Goal: Navigation & Orientation: Find specific page/section

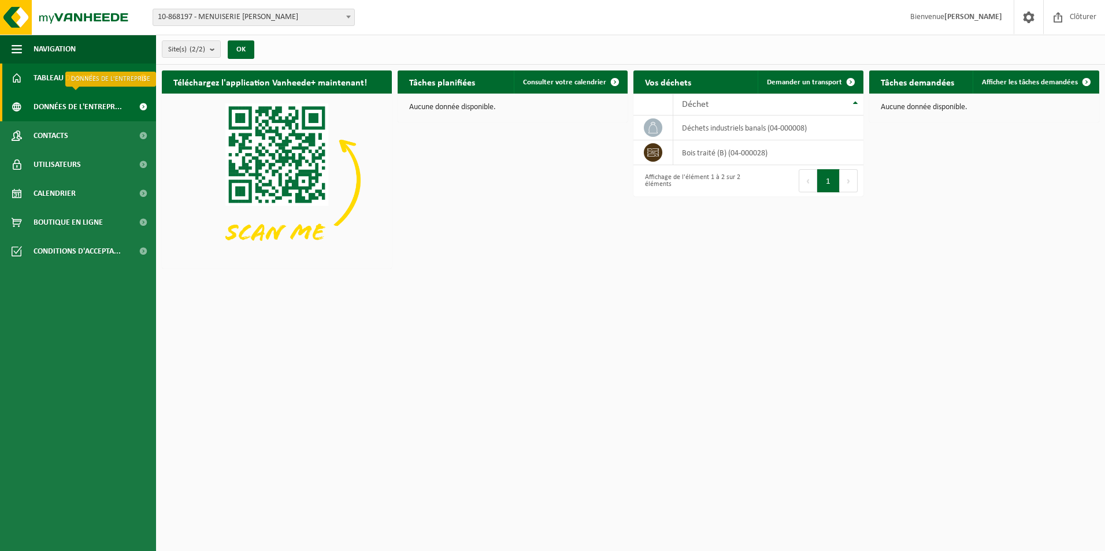
click at [75, 110] on span "Données de l'entrepr..." at bounding box center [78, 106] width 88 height 29
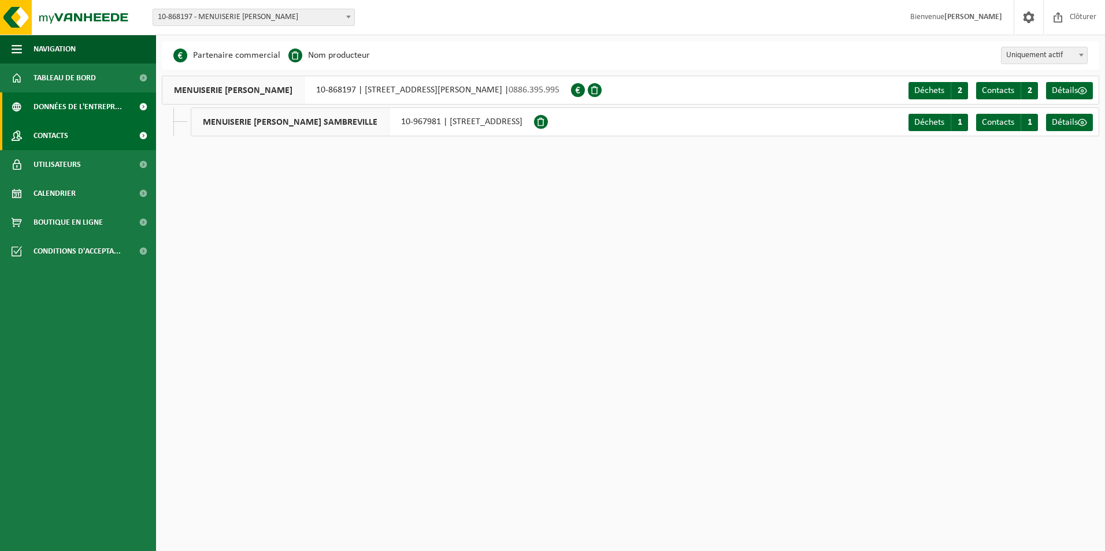
click at [58, 139] on span "Contacts" at bounding box center [51, 135] width 35 height 29
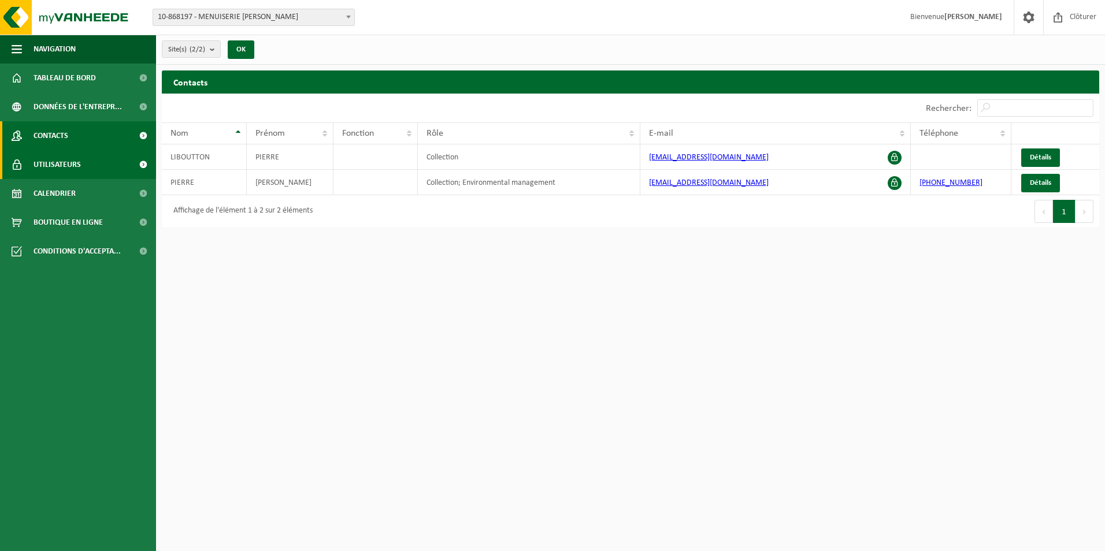
click at [53, 158] on span "Utilisateurs" at bounding box center [57, 164] width 47 height 29
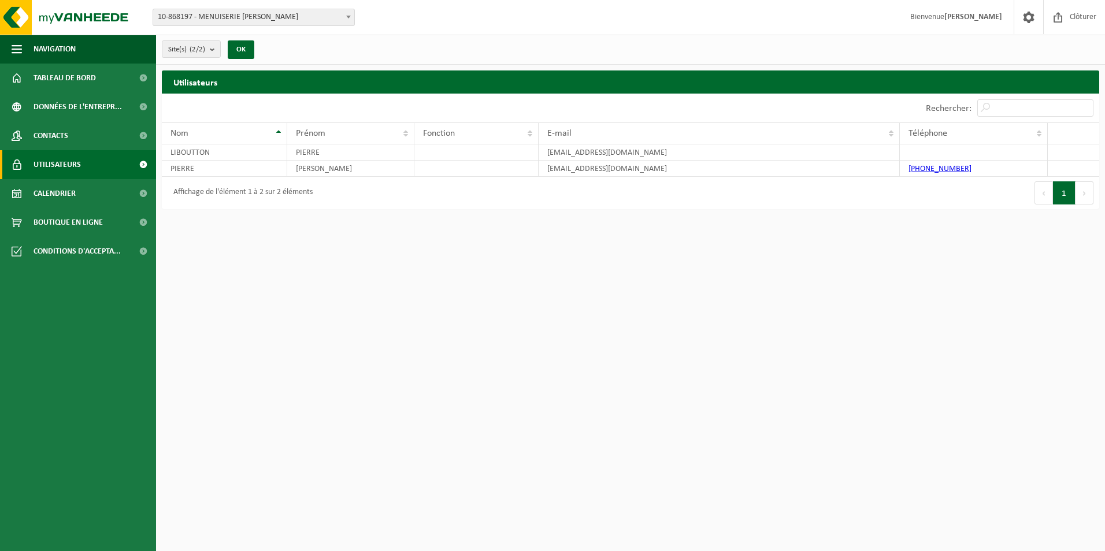
click at [53, 192] on span "Calendrier" at bounding box center [55, 193] width 42 height 29
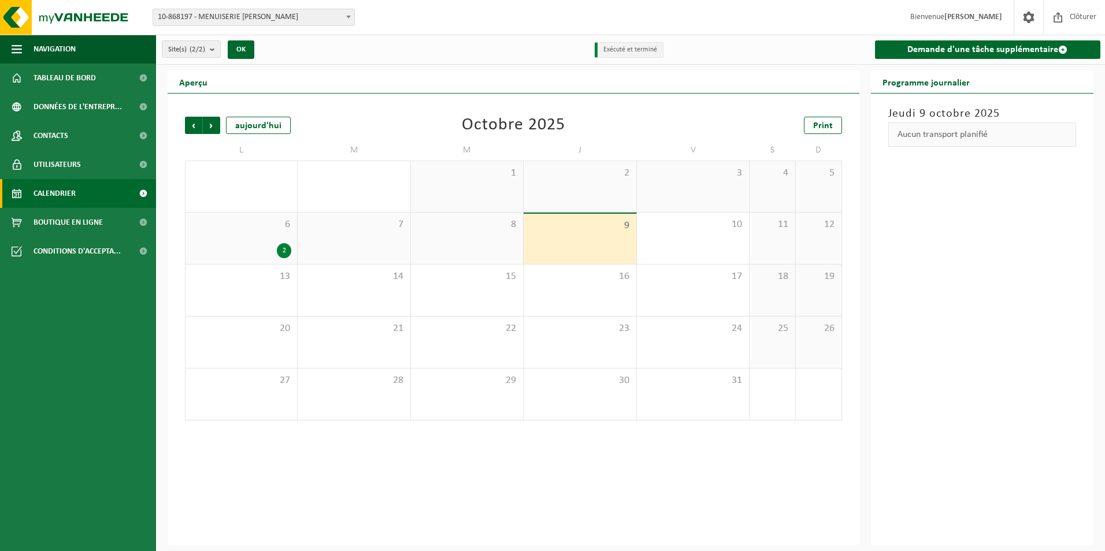
click at [221, 235] on div "6 2" at bounding box center [242, 238] width 112 height 51
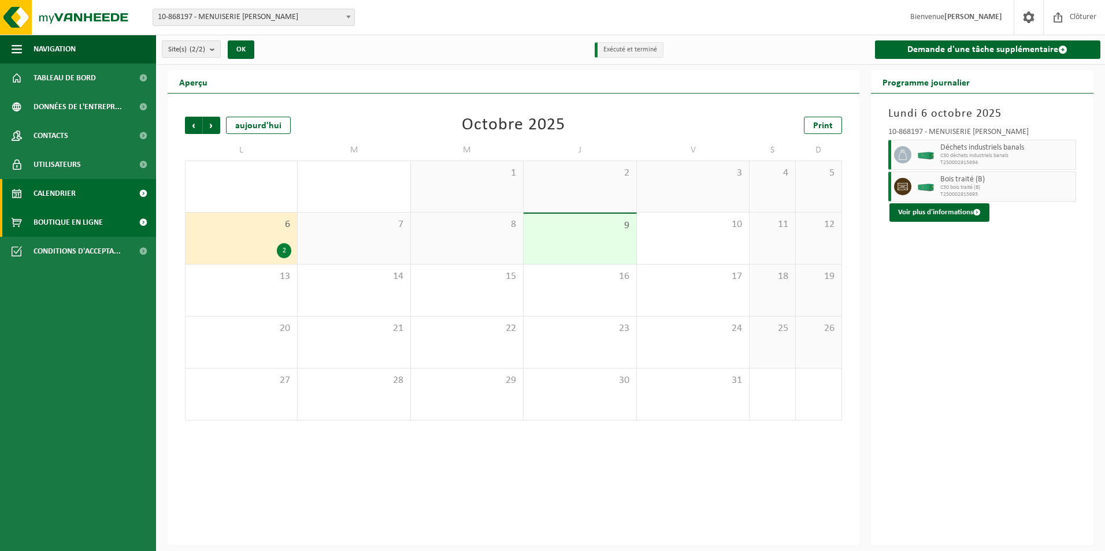
click at [61, 223] on span "Boutique en ligne" at bounding box center [68, 222] width 69 height 29
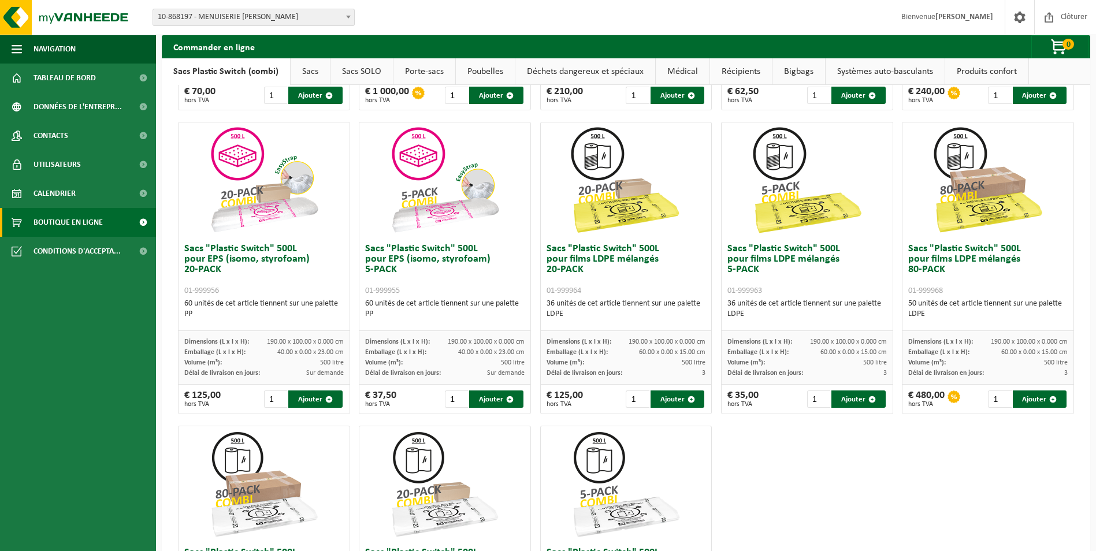
scroll to position [486, 0]
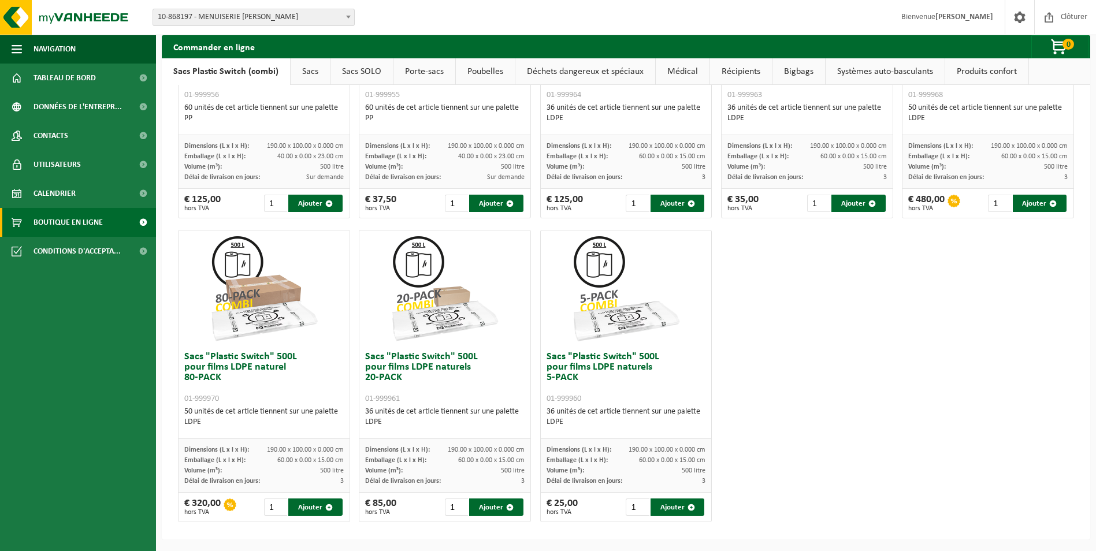
click at [447, 311] on img at bounding box center [445, 289] width 116 height 116
click at [429, 375] on h3 "Sacs "Plastic Switch" 500L pour films LDPE naturels 20-PACK 01-999961" at bounding box center [445, 378] width 160 height 52
click at [432, 368] on h3 "Sacs "Plastic Switch" 500L pour films LDPE naturels 20-PACK 01-999961" at bounding box center [445, 378] width 160 height 52
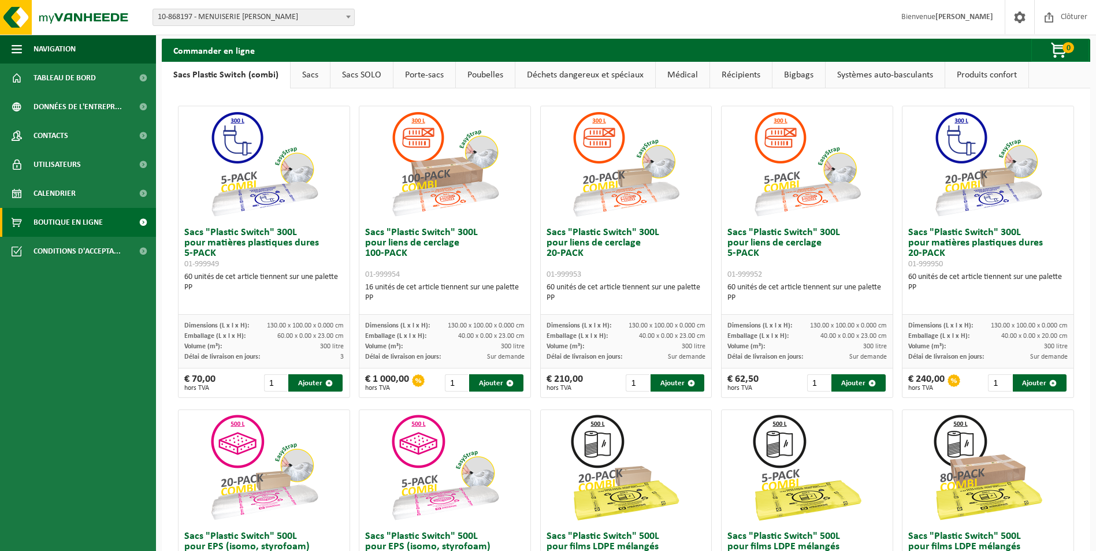
scroll to position [0, 0]
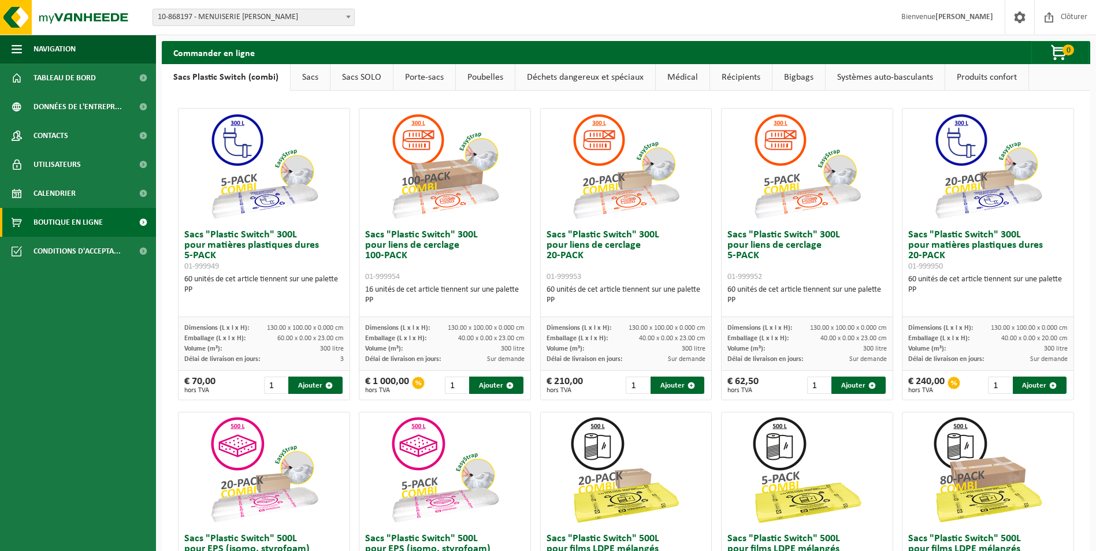
click at [316, 76] on link "Sacs" at bounding box center [310, 77] width 39 height 27
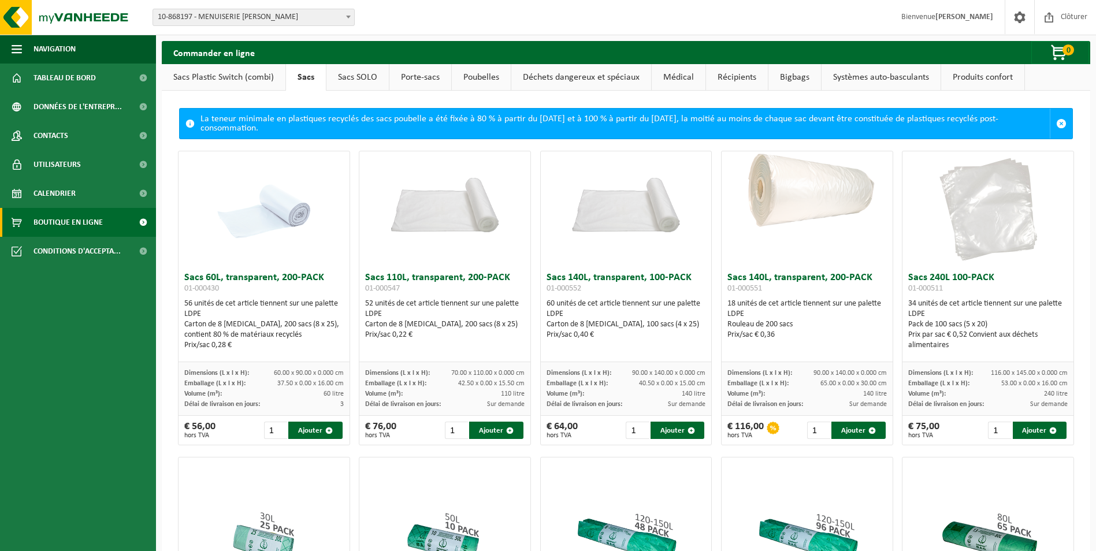
click at [365, 76] on link "Sacs SOLO" at bounding box center [358, 77] width 62 height 27
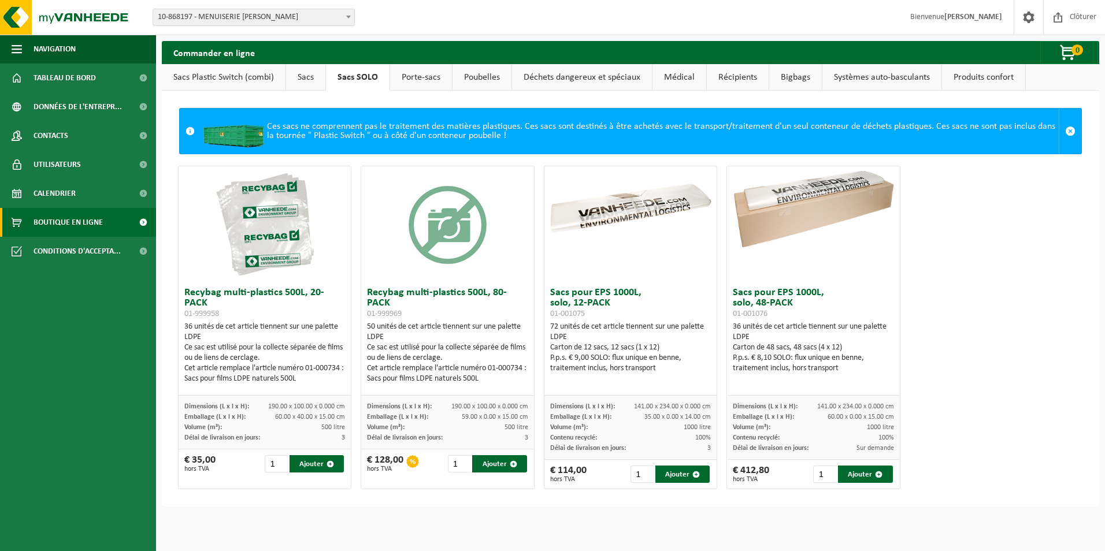
click at [418, 76] on link "Porte-sacs" at bounding box center [421, 77] width 62 height 27
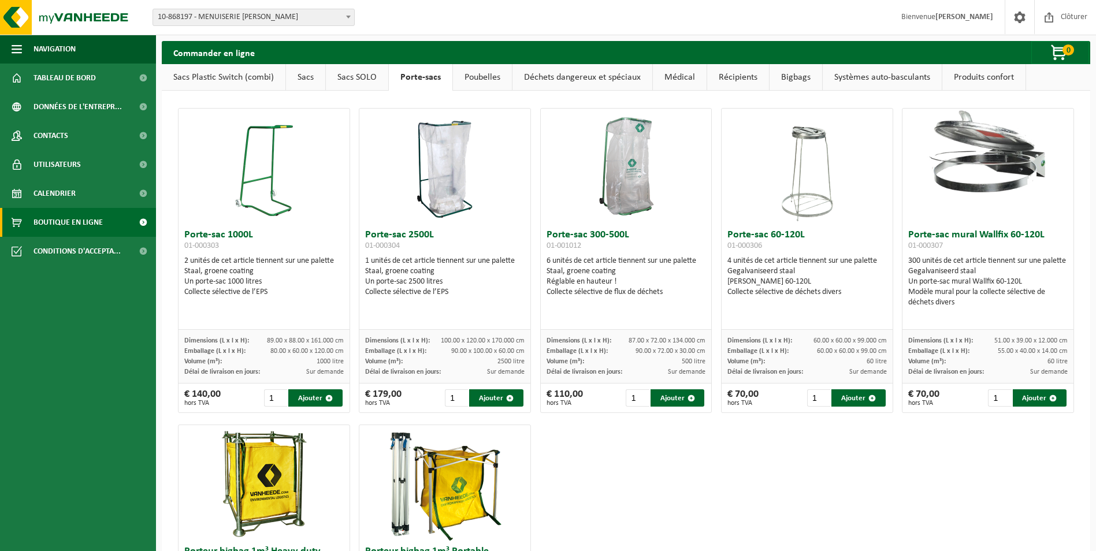
click at [484, 80] on link "Poubelles" at bounding box center [482, 77] width 59 height 27
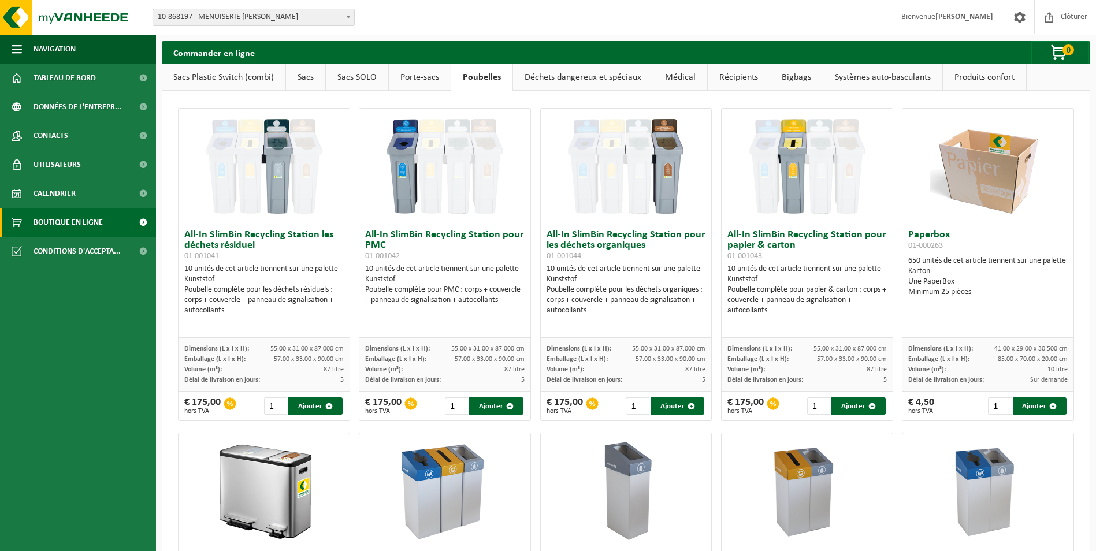
click at [576, 81] on link "Déchets dangereux et spéciaux" at bounding box center [583, 77] width 140 height 27
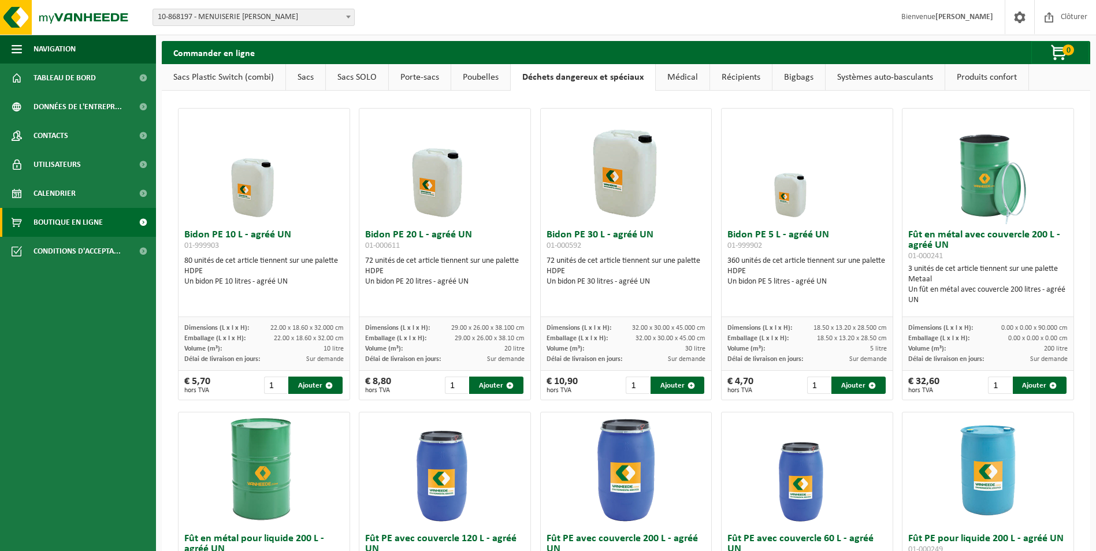
click at [678, 77] on link "Médical" at bounding box center [683, 77] width 54 height 27
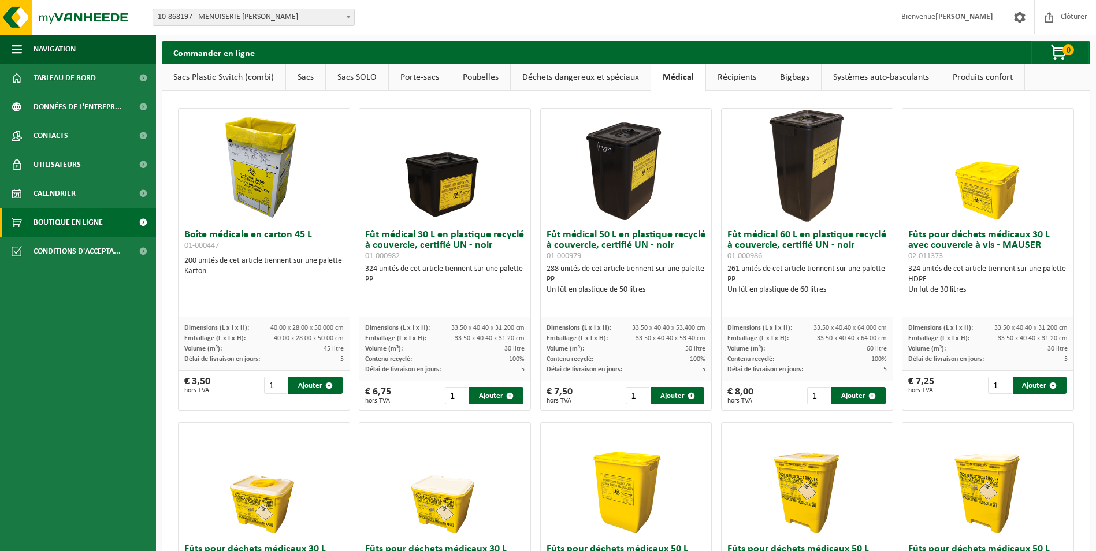
click at [737, 81] on link "Récipients" at bounding box center [737, 77] width 62 height 27
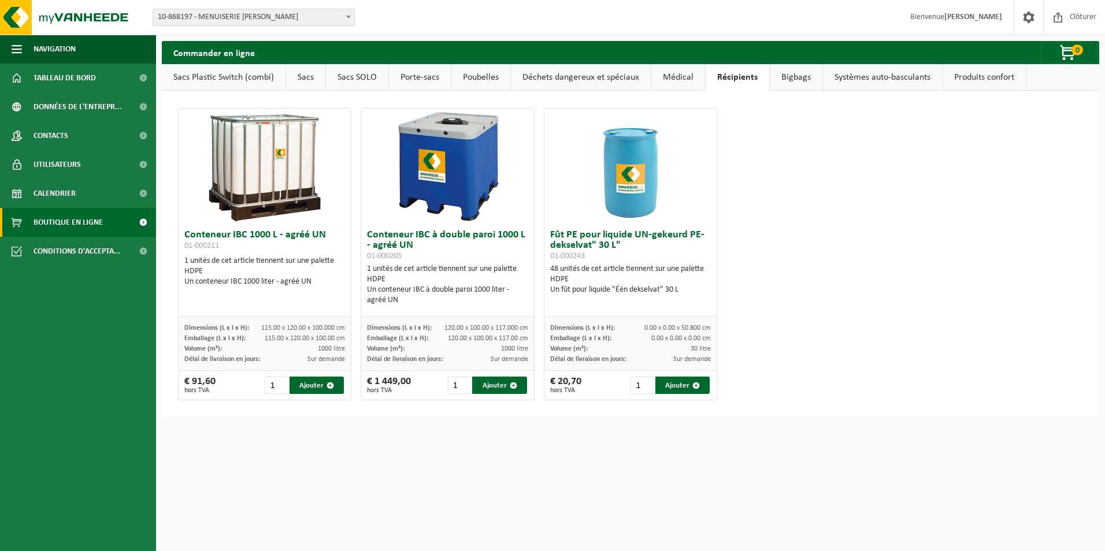
click at [783, 79] on link "Bigbags" at bounding box center [796, 77] width 53 height 27
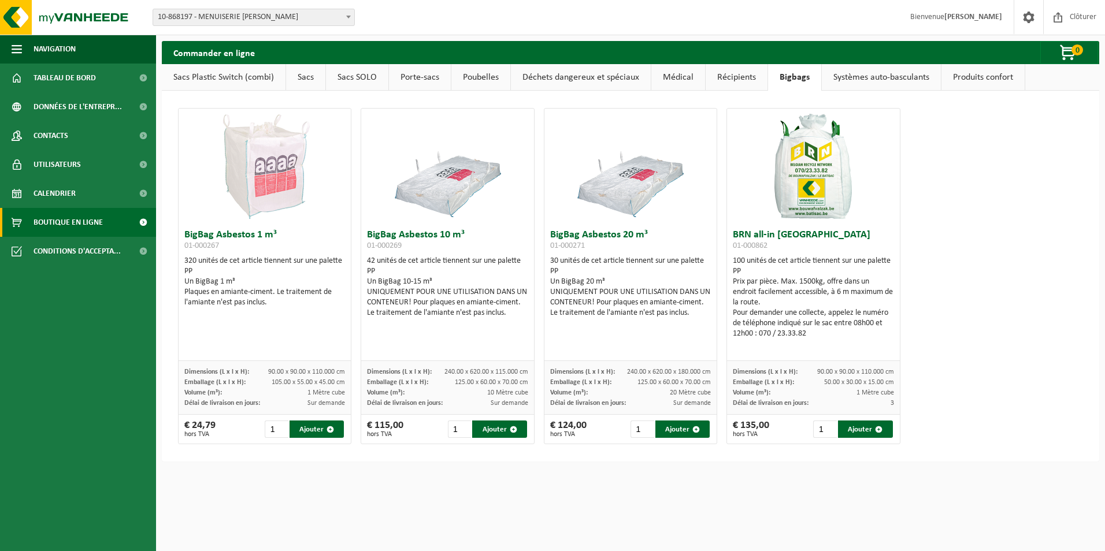
click at [892, 76] on link "Systèmes auto-basculants" at bounding box center [881, 77] width 119 height 27
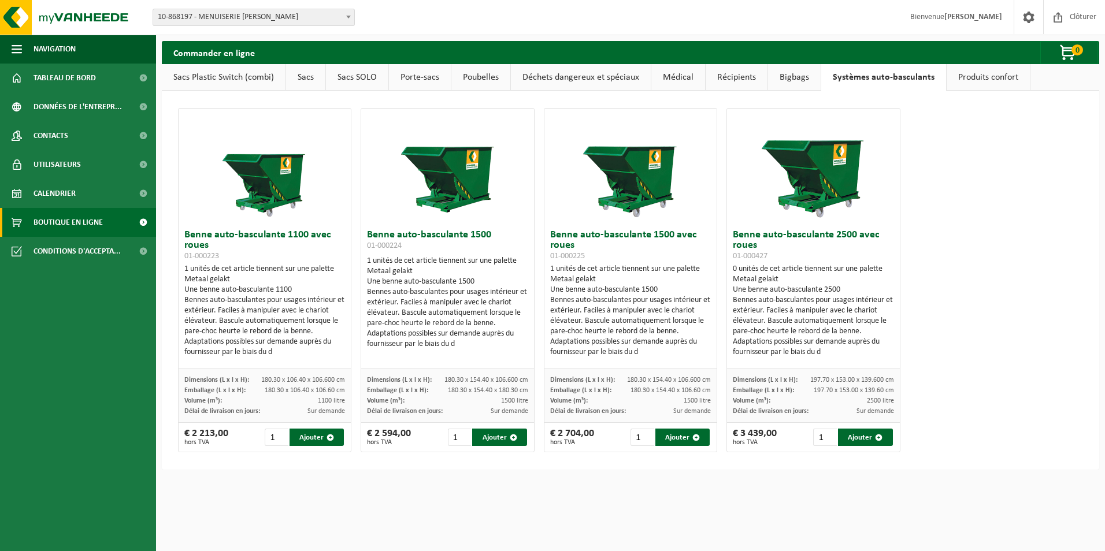
click at [988, 74] on link "Produits confort" at bounding box center [988, 77] width 83 height 27
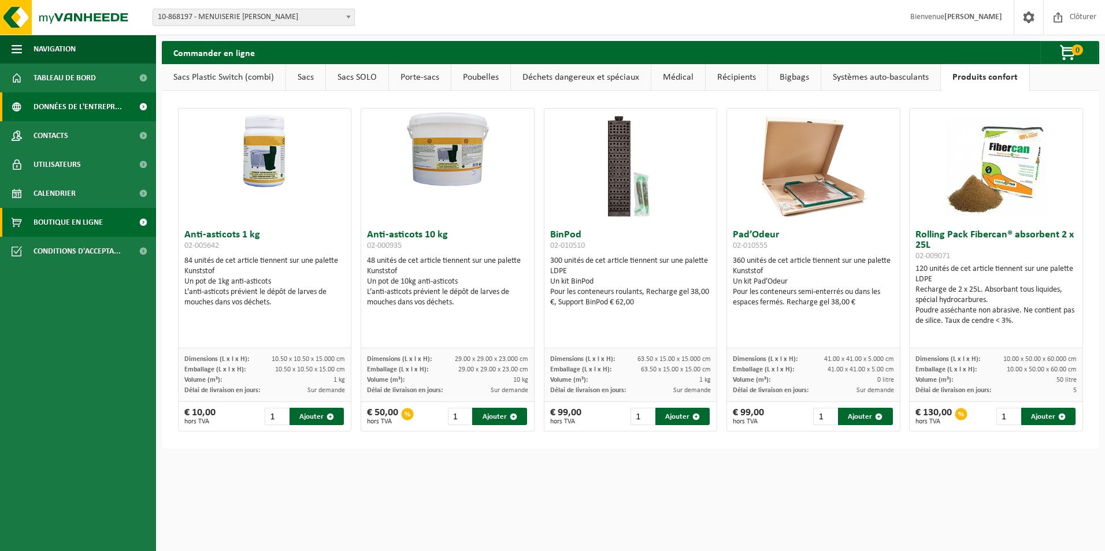
click at [61, 107] on span "Données de l'entrepr..." at bounding box center [78, 106] width 88 height 29
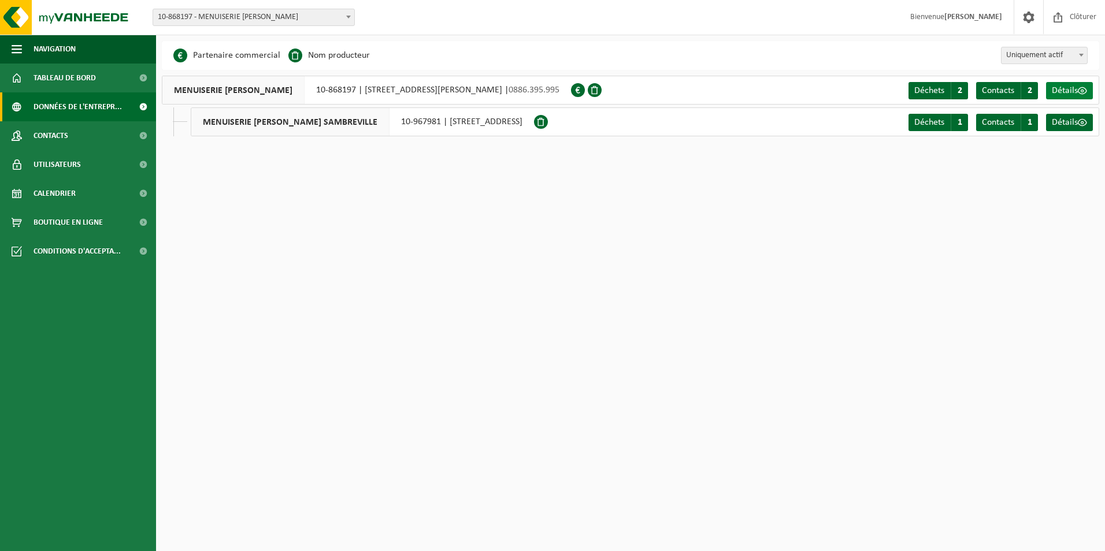
click at [1061, 86] on span "Détails" at bounding box center [1065, 90] width 26 height 9
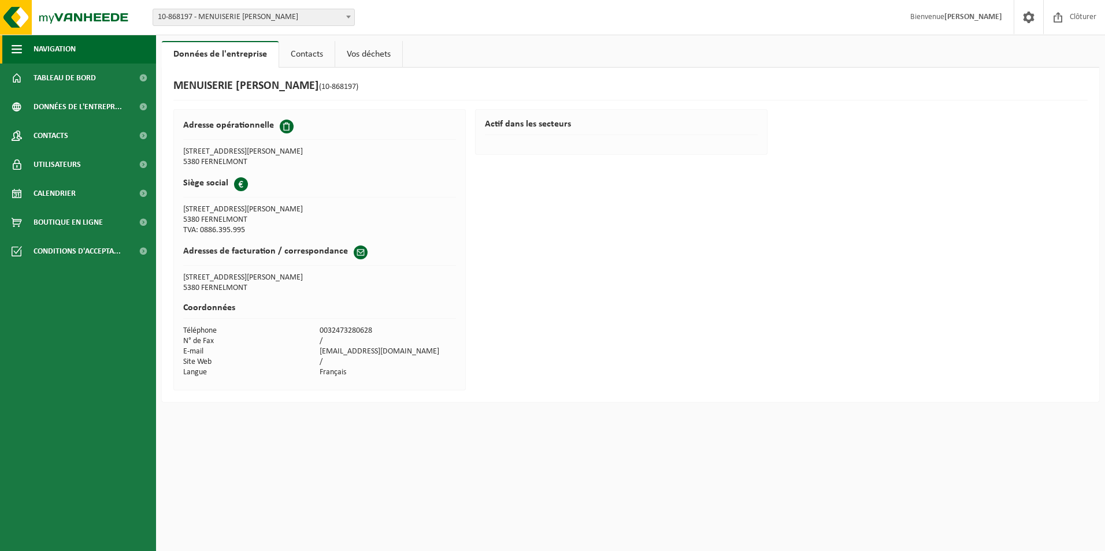
click at [57, 42] on span "Navigation" at bounding box center [55, 49] width 42 height 29
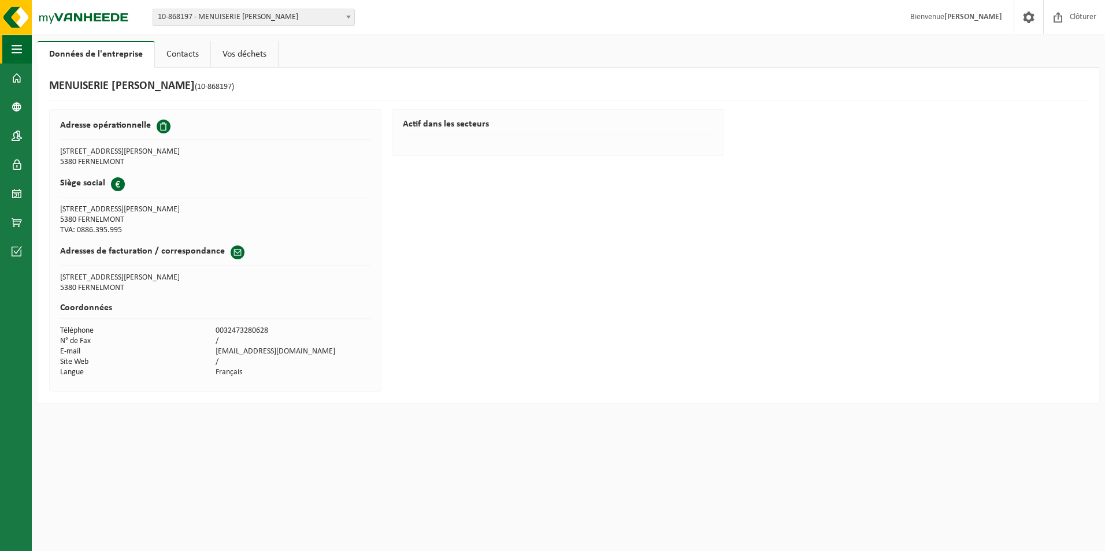
click at [24, 42] on button "Navigation" at bounding box center [16, 49] width 32 height 29
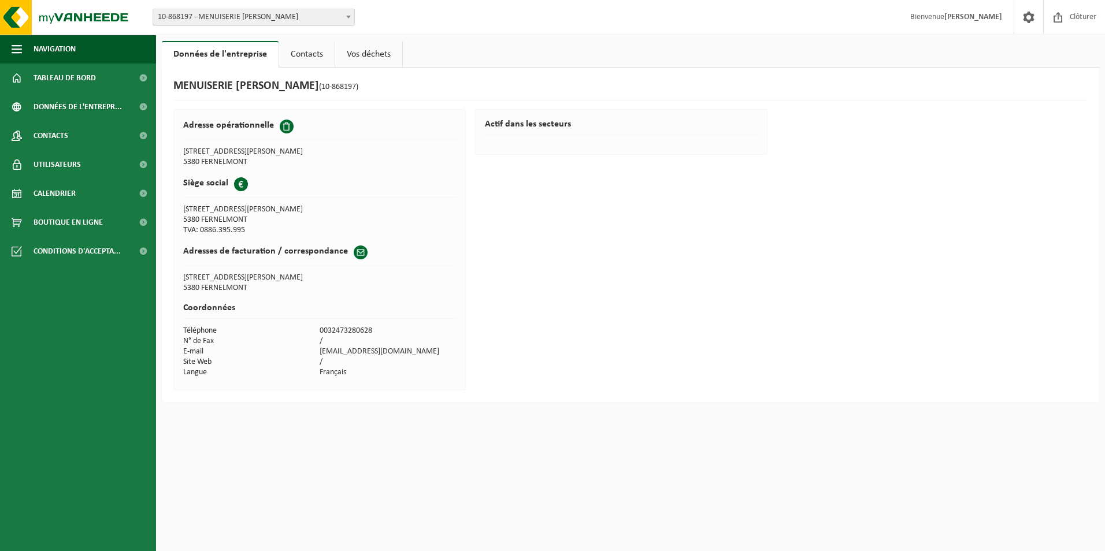
click at [171, 13] on span "10-868197 - MENUISERIE [PERSON_NAME]" at bounding box center [253, 17] width 201 height 16
click at [1026, 13] on span at bounding box center [1028, 17] width 17 height 34
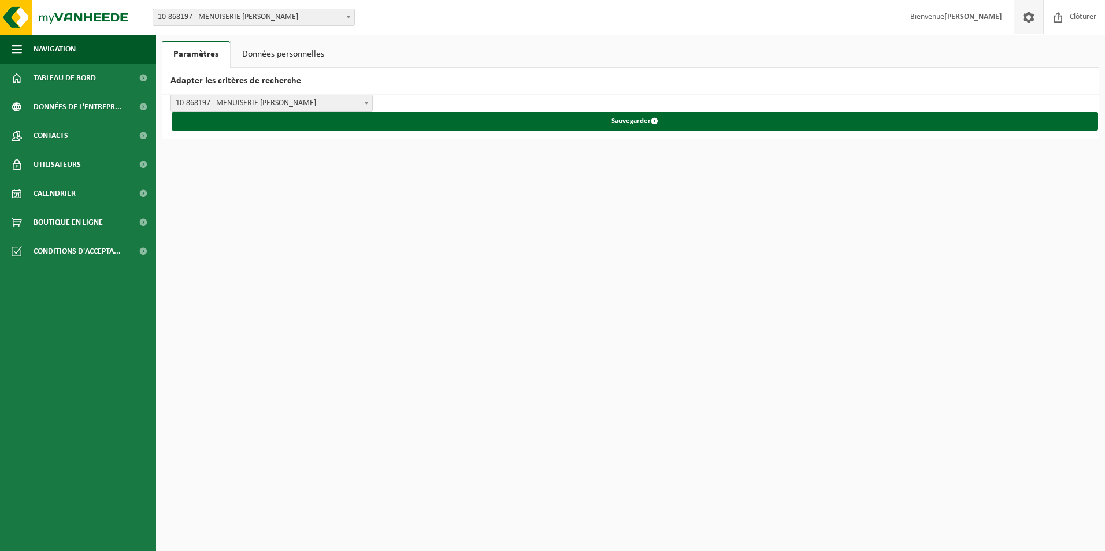
click at [281, 54] on link "Données personnelles" at bounding box center [283, 54] width 105 height 27
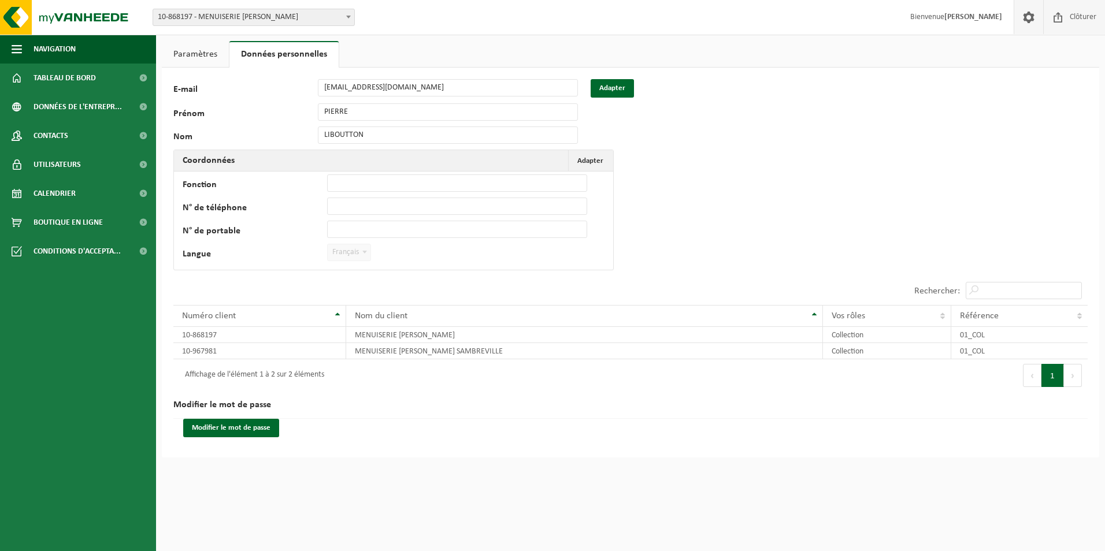
click at [1052, 17] on span at bounding box center [1058, 17] width 17 height 34
